Goal: Check status: Check status

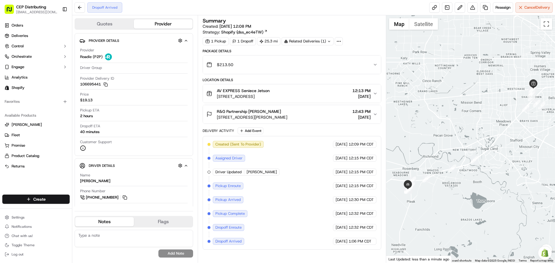
click at [155, 26] on button "Provider" at bounding box center [163, 23] width 59 height 9
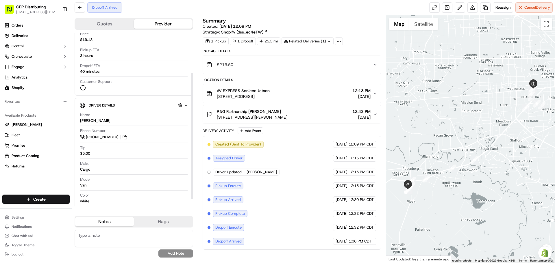
scroll to position [64, 0]
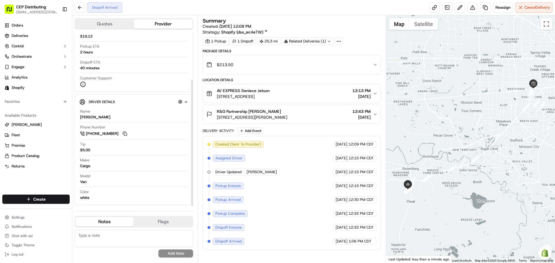
click at [102, 22] on button "Quotes" at bounding box center [104, 23] width 59 height 9
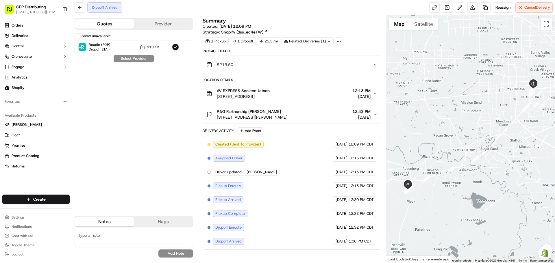
click at [156, 19] on button "Provider" at bounding box center [163, 23] width 59 height 9
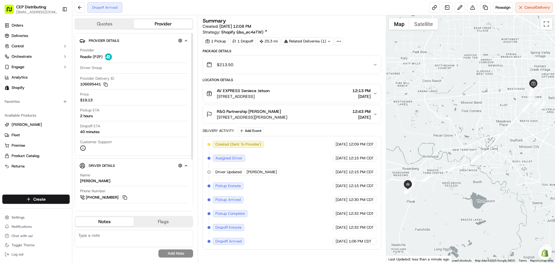
click at [114, 23] on button "Quotes" at bounding box center [104, 23] width 59 height 9
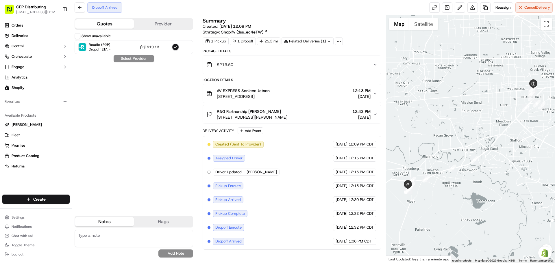
click at [155, 22] on button "Provider" at bounding box center [163, 23] width 59 height 9
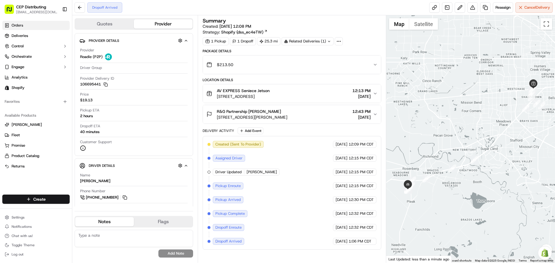
click at [28, 25] on link "Orders" at bounding box center [35, 25] width 67 height 9
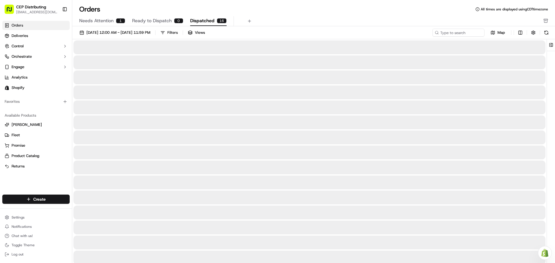
click at [208, 22] on span "Dispatched" at bounding box center [202, 20] width 24 height 7
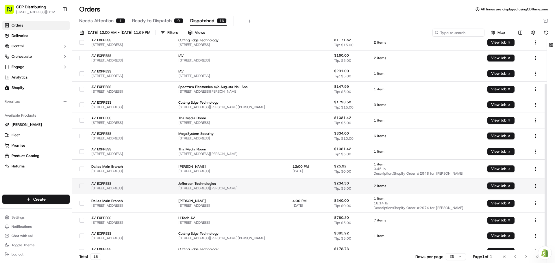
scroll to position [56, 0]
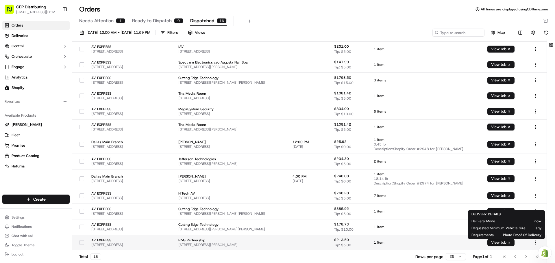
click at [507, 241] on button "View Job" at bounding box center [500, 242] width 27 height 7
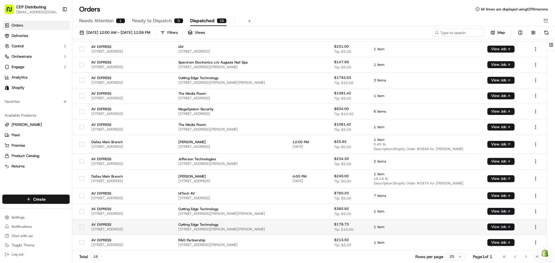
click at [503, 227] on button "View Job" at bounding box center [500, 227] width 27 height 7
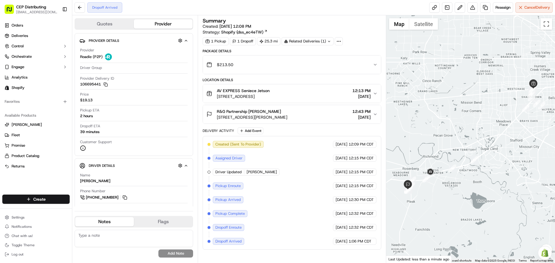
click at [367, 89] on span "12:13 PM" at bounding box center [361, 91] width 18 height 6
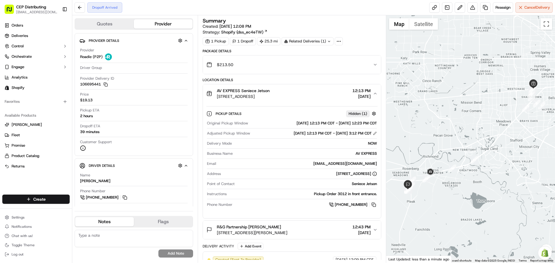
click at [367, 89] on span "12:13 PM" at bounding box center [361, 91] width 18 height 6
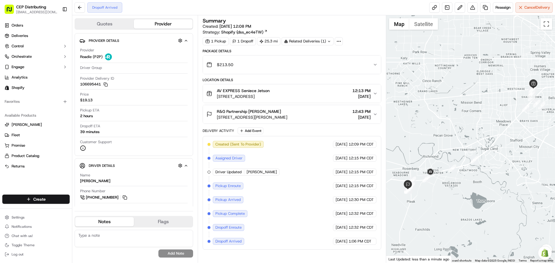
click at [287, 115] on span "[STREET_ADDRESS][PERSON_NAME]" at bounding box center [252, 117] width 70 height 6
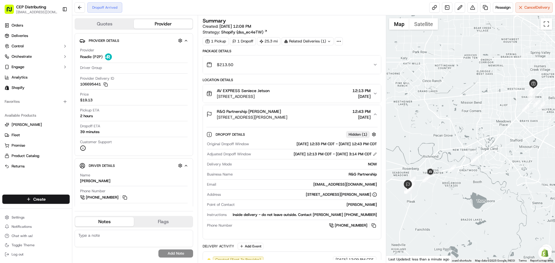
click at [287, 115] on span "[STREET_ADDRESS][PERSON_NAME]" at bounding box center [252, 117] width 70 height 6
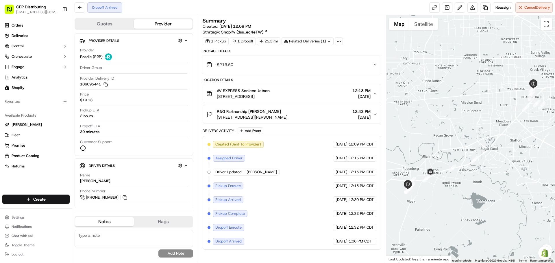
click at [361, 90] on span "12:13 PM" at bounding box center [361, 91] width 18 height 6
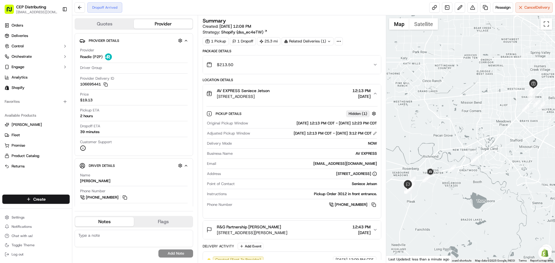
click at [361, 90] on span "12:13 PM" at bounding box center [361, 91] width 18 height 6
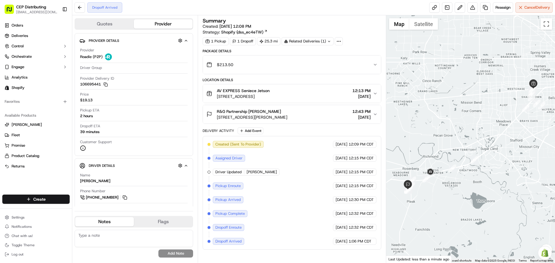
click at [361, 69] on div "$213.50" at bounding box center [289, 65] width 166 height 12
